Goal: Transaction & Acquisition: Purchase product/service

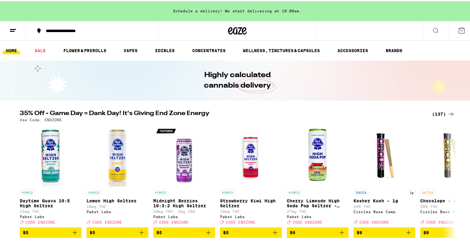
click at [439, 112] on div "(137)" at bounding box center [443, 112] width 23 height 7
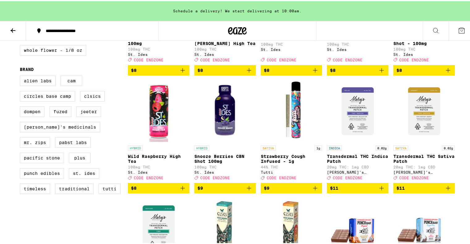
scroll to position [412, 0]
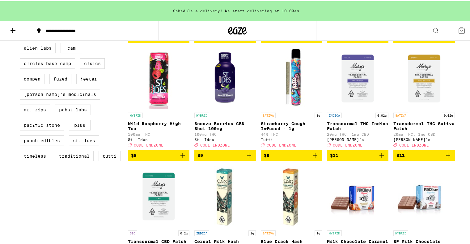
click at [36, 52] on label "Alien Labs" at bounding box center [38, 47] width 36 height 11
click at [21, 43] on input "Alien Labs" at bounding box center [21, 43] width 0 height 0
checkbox input "true"
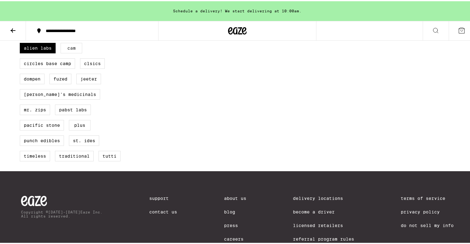
click at [72, 52] on label "CAM" at bounding box center [72, 47] width 22 height 11
click at [21, 43] on input "CAM" at bounding box center [21, 43] width 0 height 0
checkbox input "true"
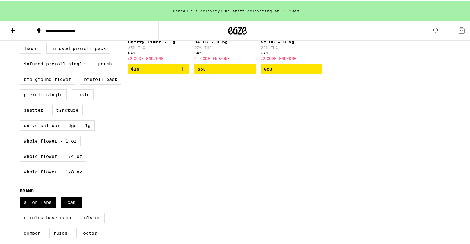
scroll to position [309, 0]
